Goal: Check status: Check status

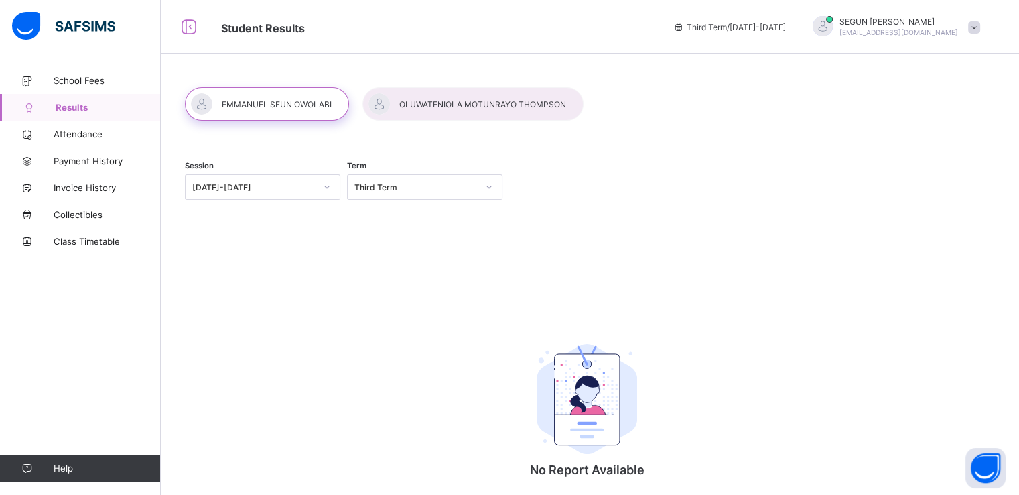
click at [249, 220] on div "Session [DATE]-[DATE] Term Third Term" at bounding box center [587, 188] width 804 height 82
click at [505, 105] on div at bounding box center [473, 104] width 221 height 34
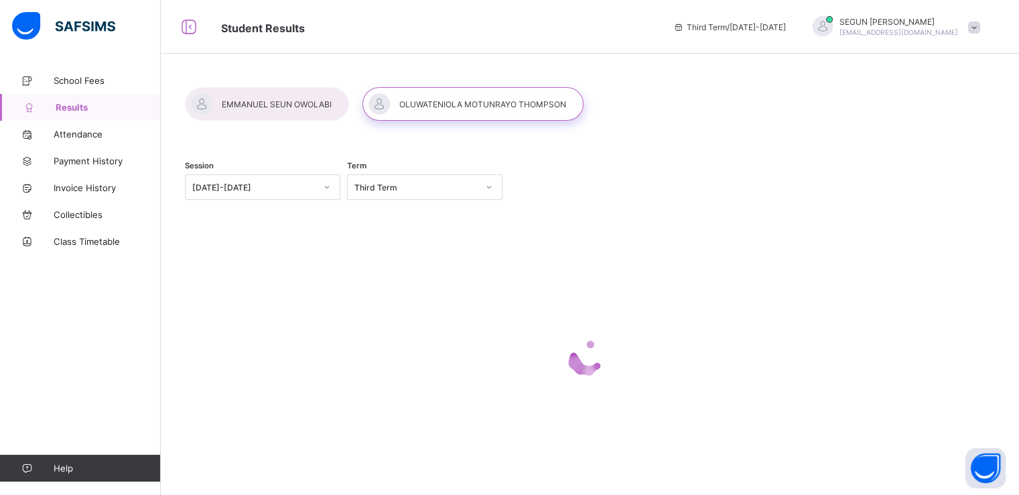
click at [505, 105] on div at bounding box center [473, 104] width 221 height 34
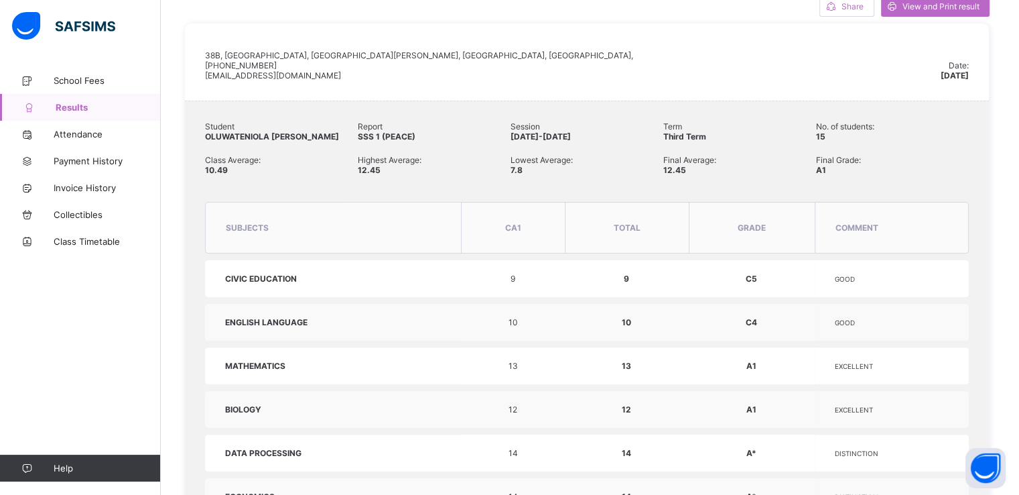
scroll to position [335, 0]
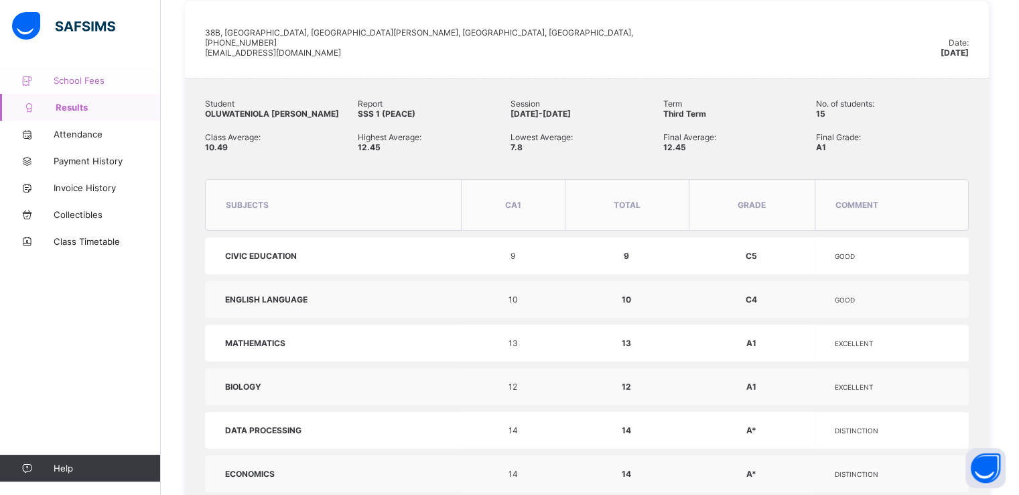
click at [68, 77] on span "School Fees" at bounding box center [107, 80] width 107 height 11
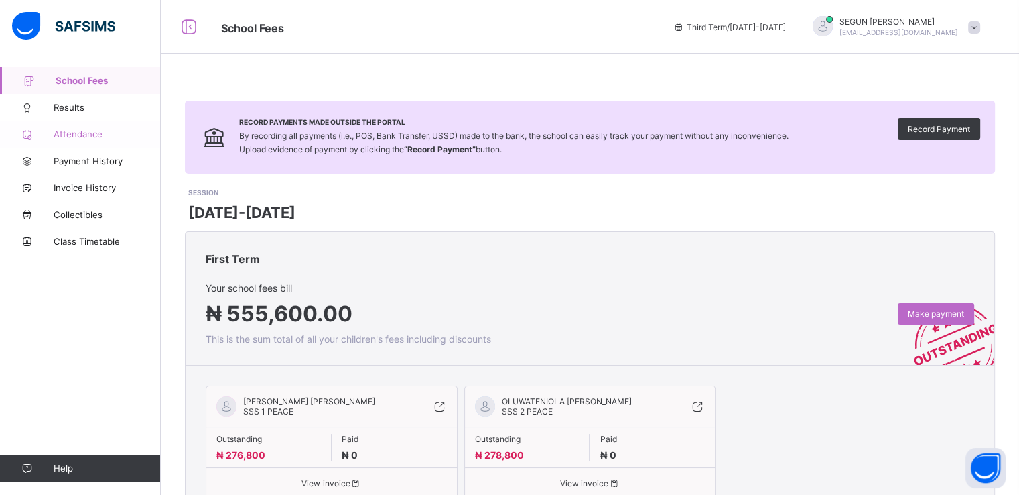
click at [101, 129] on span "Attendance" at bounding box center [107, 134] width 107 height 11
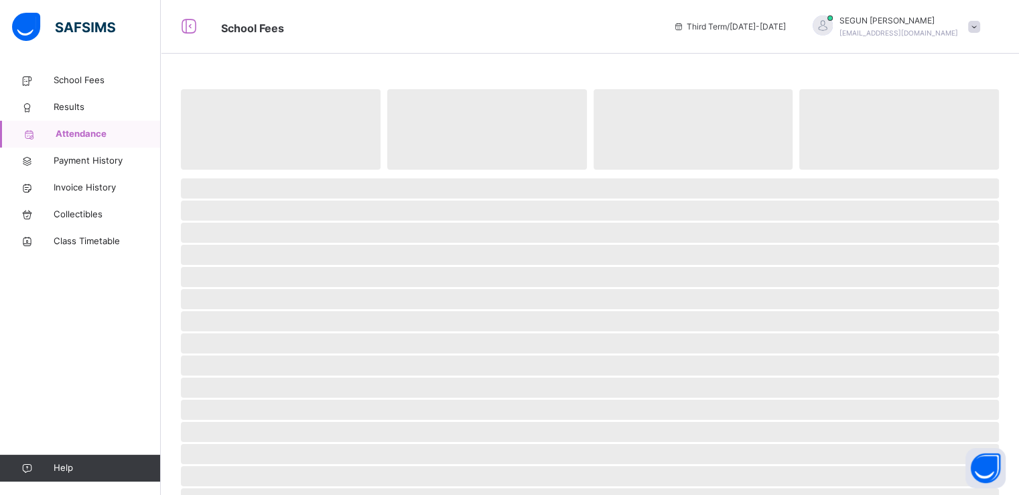
click at [100, 129] on span "Attendance" at bounding box center [108, 133] width 105 height 13
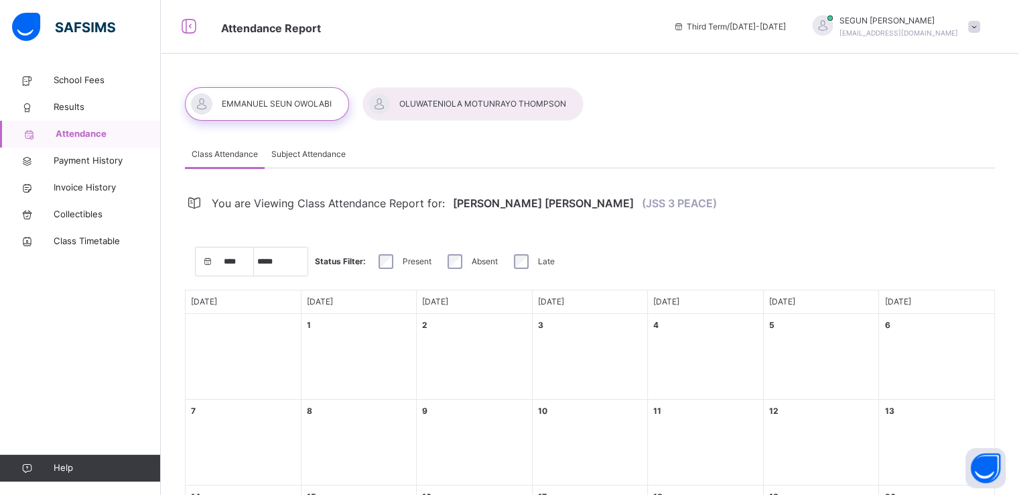
select select "****"
select select "*"
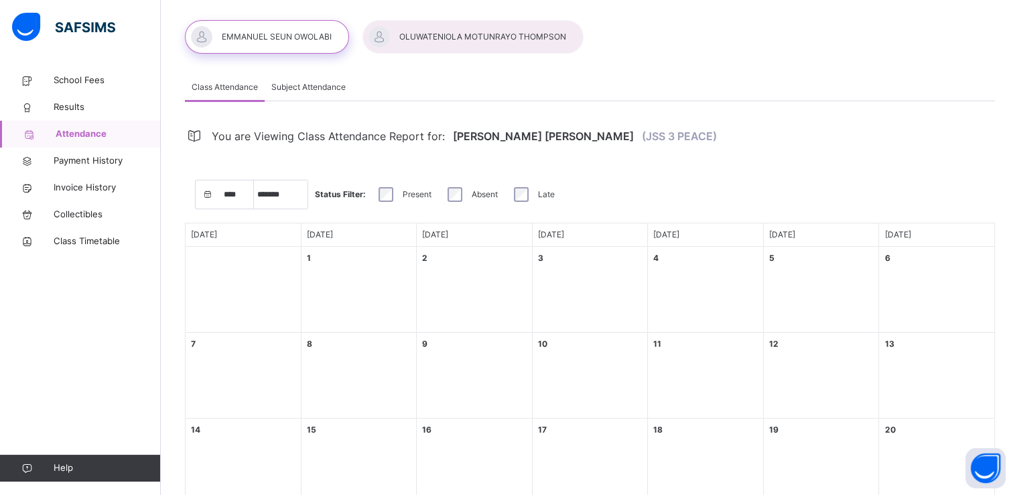
scroll to position [134, 0]
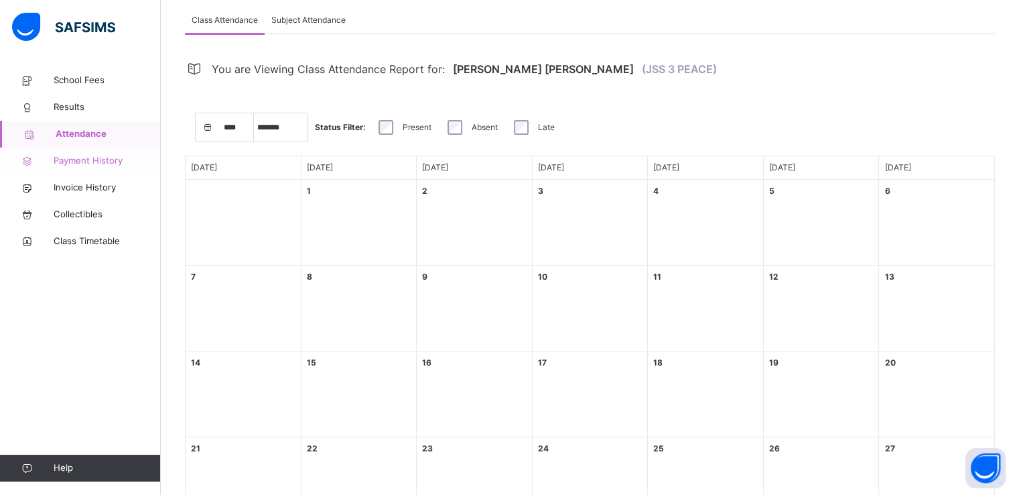
click at [80, 164] on span "Payment History" at bounding box center [107, 160] width 107 height 13
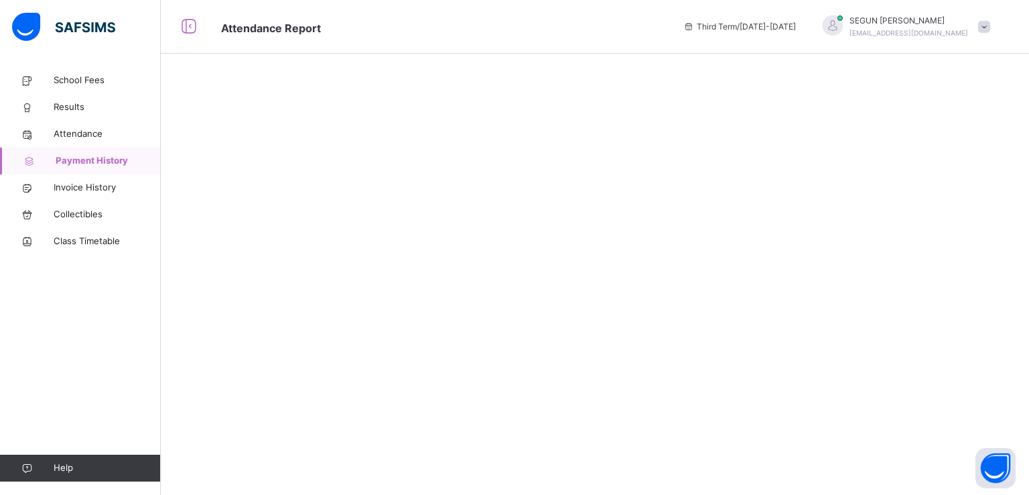
click at [80, 164] on span "Payment History" at bounding box center [108, 160] width 105 height 13
